Goal: Find specific page/section: Find specific page/section

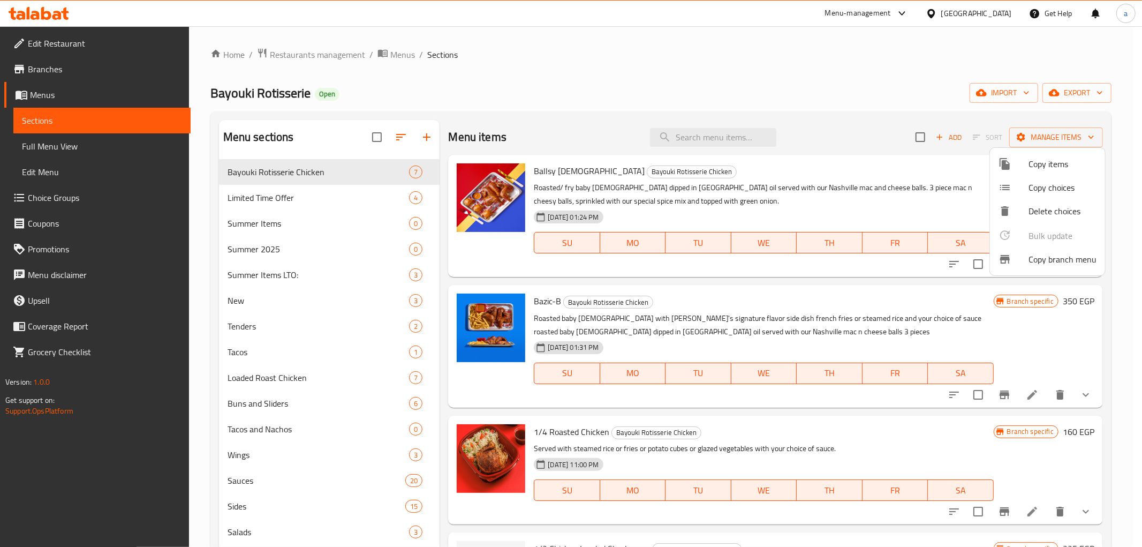
click at [65, 12] on div at bounding box center [571, 273] width 1142 height 547
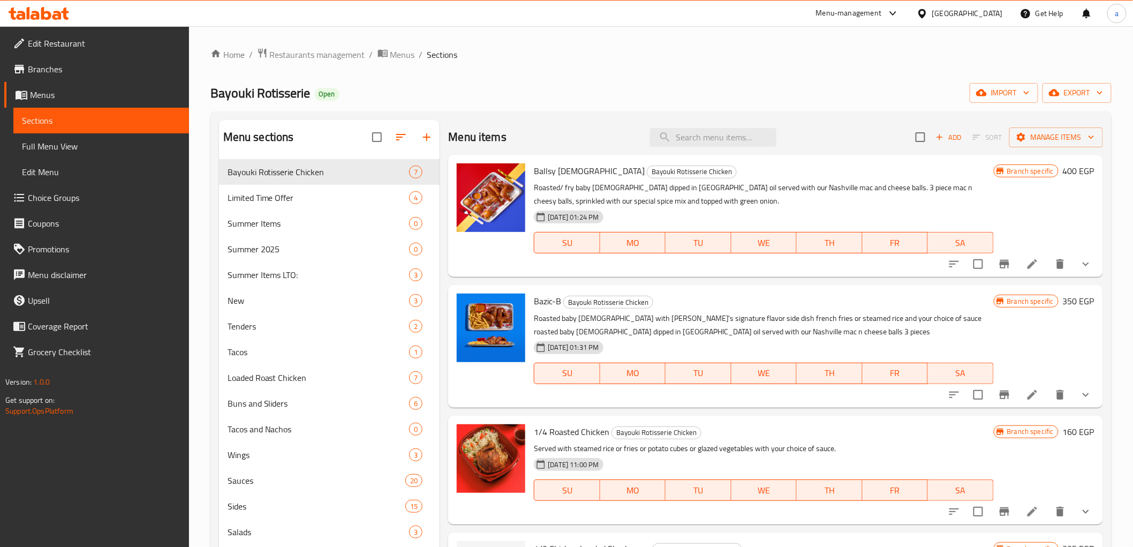
click at [50, 21] on div at bounding box center [39, 13] width 78 height 21
click at [49, 17] on icon at bounding box center [46, 13] width 10 height 13
